Goal: Task Accomplishment & Management: Manage account settings

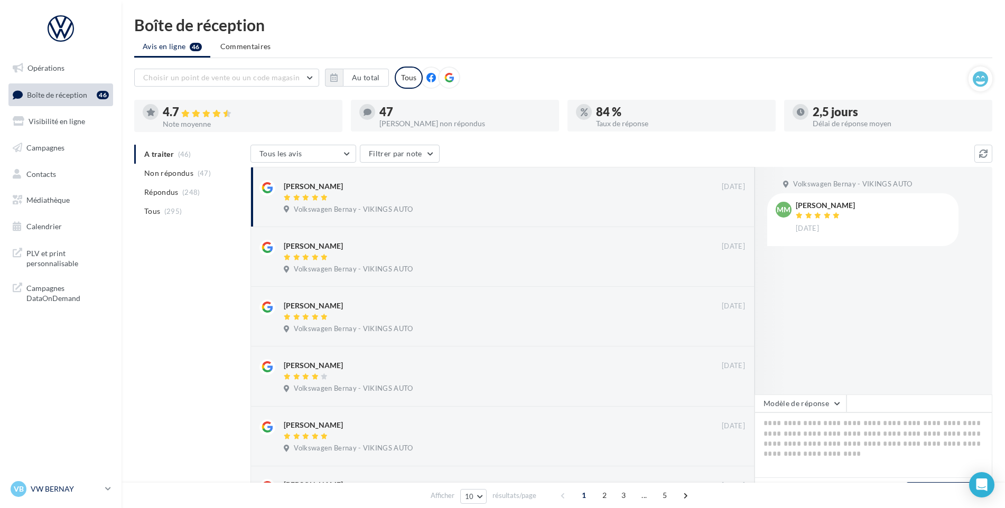
click at [58, 492] on p "VW BERNAY" at bounding box center [66, 489] width 70 height 11
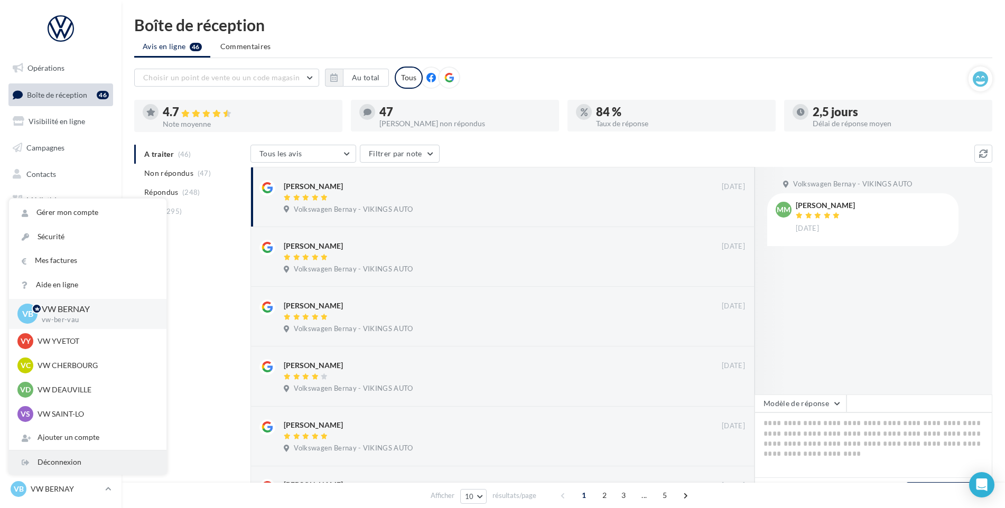
click at [72, 468] on div "Déconnexion" at bounding box center [88, 463] width 158 height 24
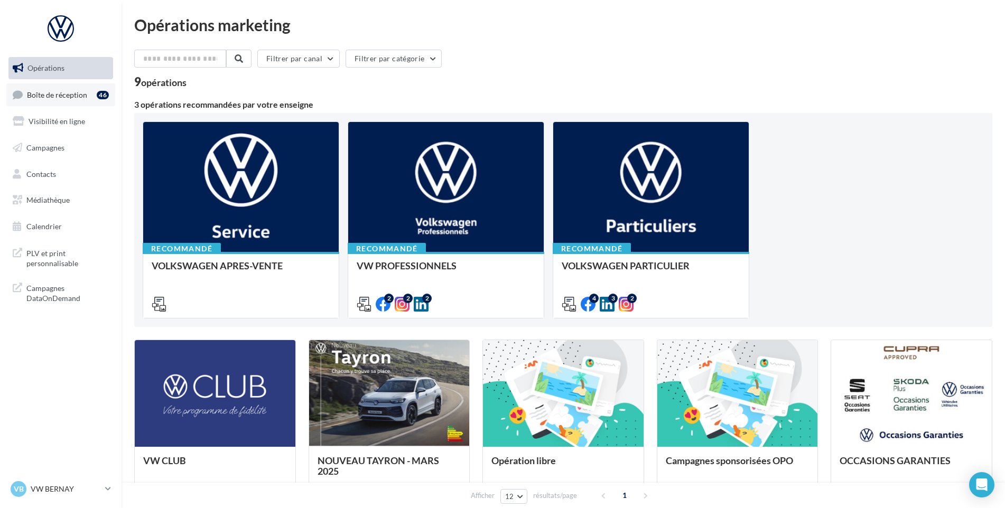
click at [30, 98] on span "Boîte de réception" at bounding box center [57, 94] width 60 height 9
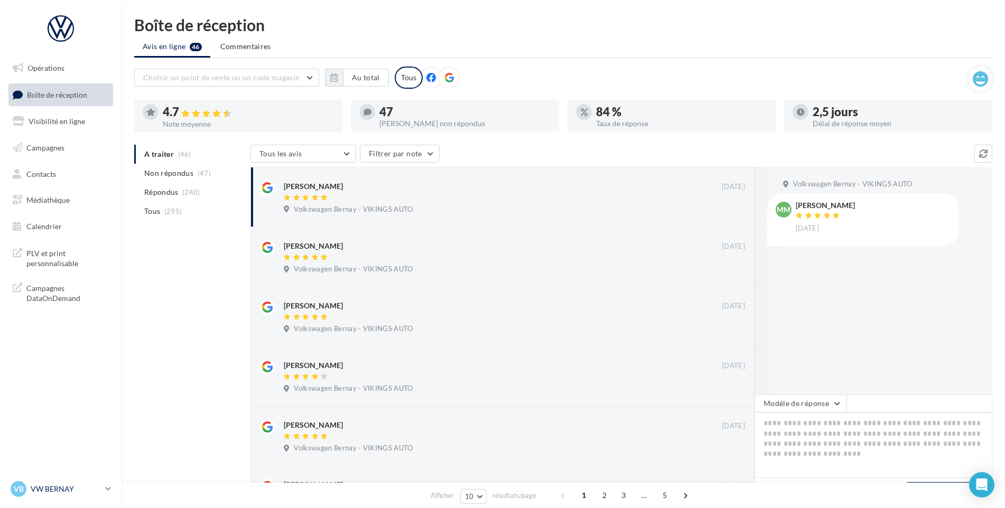
click at [52, 482] on div "VB VW BERNAY vw-ber-vau" at bounding box center [56, 490] width 90 height 16
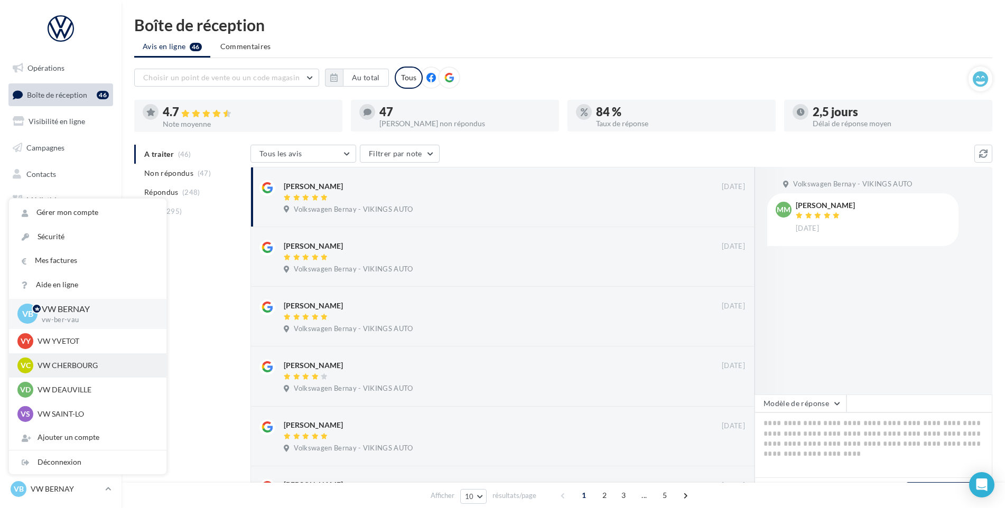
click at [71, 358] on div "VC VW CHERBOURG vw-tour-vau" at bounding box center [87, 366] width 141 height 16
